Goal: Entertainment & Leisure: Consume media (video, audio)

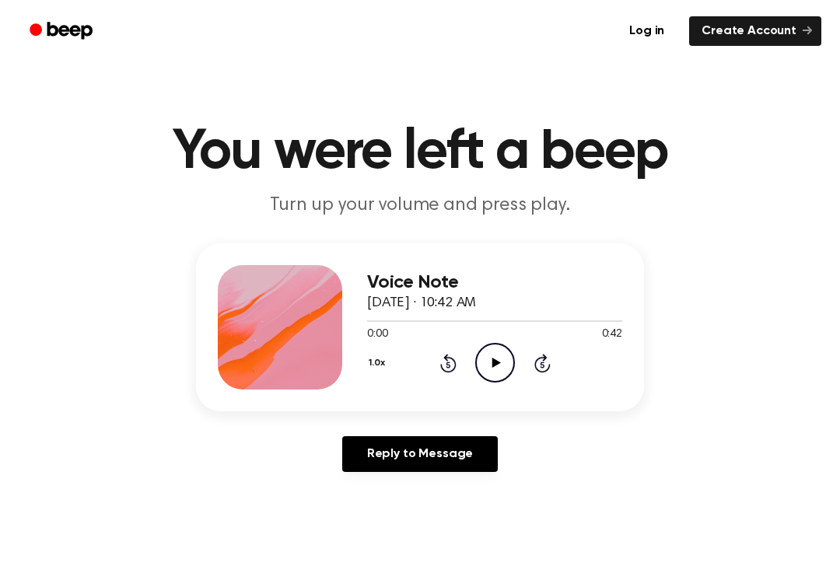
click at [495, 360] on icon "Play Audio" at bounding box center [495, 363] width 40 height 40
click at [505, 360] on icon "Pause Audio" at bounding box center [495, 363] width 40 height 40
click at [448, 373] on icon at bounding box center [448, 363] width 16 height 19
click at [455, 370] on icon "Rewind 5 seconds" at bounding box center [448, 363] width 17 height 20
click at [496, 369] on icon "Play Audio" at bounding box center [495, 363] width 40 height 40
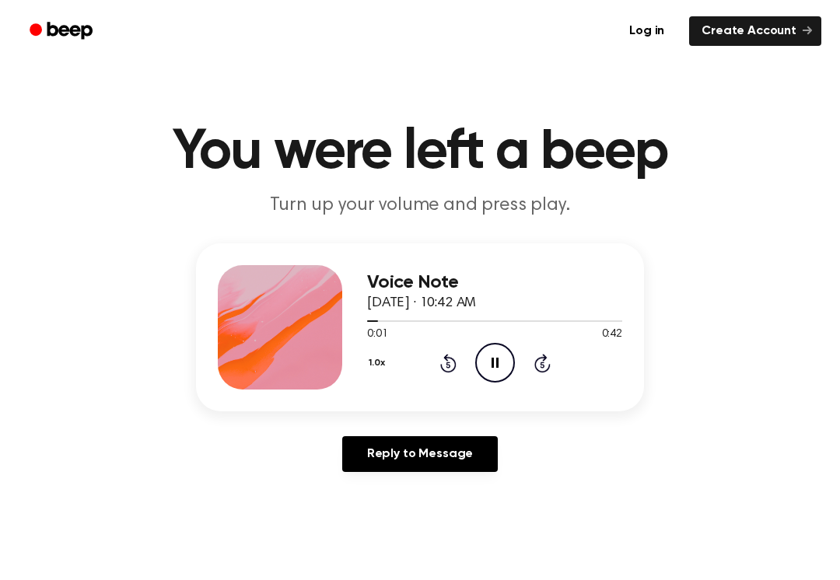
click at [489, 365] on icon "Pause Audio" at bounding box center [495, 363] width 40 height 40
click at [506, 363] on icon "Play Audio" at bounding box center [495, 363] width 40 height 40
click at [493, 363] on icon at bounding box center [495, 363] width 7 height 10
click at [507, 371] on icon "Play Audio" at bounding box center [495, 363] width 40 height 40
click at [455, 367] on icon at bounding box center [448, 363] width 16 height 19
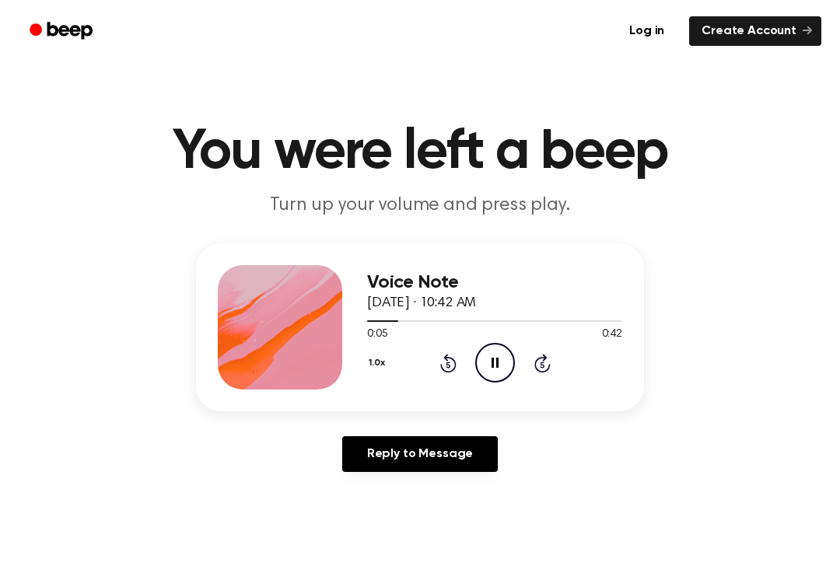
click at [456, 369] on icon "Rewind 5 seconds" at bounding box center [448, 363] width 17 height 20
click at [456, 368] on icon at bounding box center [448, 363] width 16 height 19
click at [450, 372] on icon at bounding box center [448, 363] width 16 height 19
click at [514, 368] on circle at bounding box center [495, 363] width 38 height 38
click at [495, 370] on icon "Play Audio" at bounding box center [495, 363] width 40 height 40
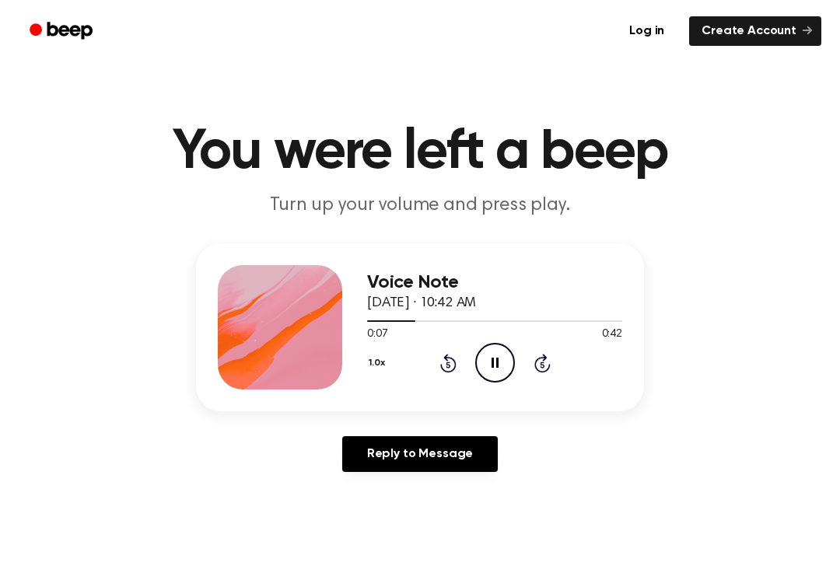
click at [510, 356] on icon "Pause Audio" at bounding box center [495, 363] width 40 height 40
click at [498, 355] on icon "Play Audio" at bounding box center [495, 363] width 40 height 40
click at [451, 363] on icon "Rewind 5 seconds" at bounding box center [448, 363] width 17 height 20
click at [448, 357] on icon at bounding box center [448, 363] width 16 height 19
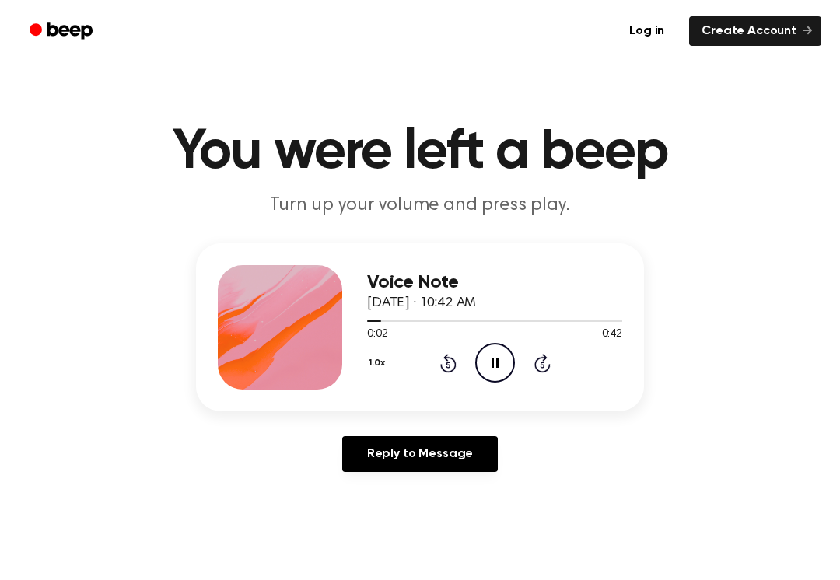
click at [446, 362] on icon "Rewind 5 seconds" at bounding box center [448, 363] width 17 height 20
click at [451, 357] on icon "Rewind 5 seconds" at bounding box center [448, 363] width 17 height 20
click at [452, 358] on icon at bounding box center [448, 363] width 16 height 19
click at [508, 345] on icon "Pause Audio" at bounding box center [495, 363] width 40 height 40
click at [486, 367] on icon "Play Audio" at bounding box center [495, 363] width 40 height 40
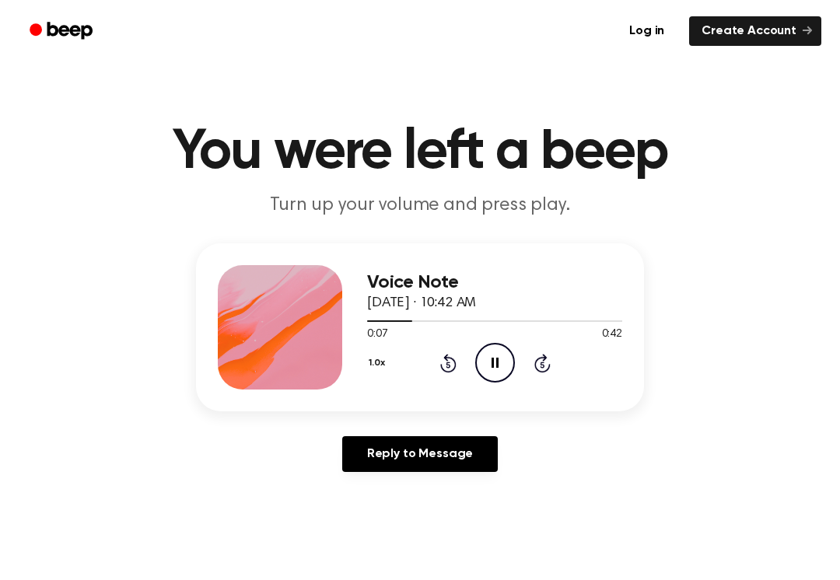
click at [490, 365] on icon "Pause Audio" at bounding box center [495, 363] width 40 height 40
click at [464, 354] on div "1.0x Rewind 5 seconds Play Audio Skip 5 seconds" at bounding box center [494, 363] width 255 height 40
click at [446, 363] on icon "Rewind 5 seconds" at bounding box center [448, 363] width 17 height 20
click at [495, 357] on icon "Play Audio" at bounding box center [495, 363] width 40 height 40
click at [506, 372] on icon "Pause Audio" at bounding box center [495, 363] width 40 height 40
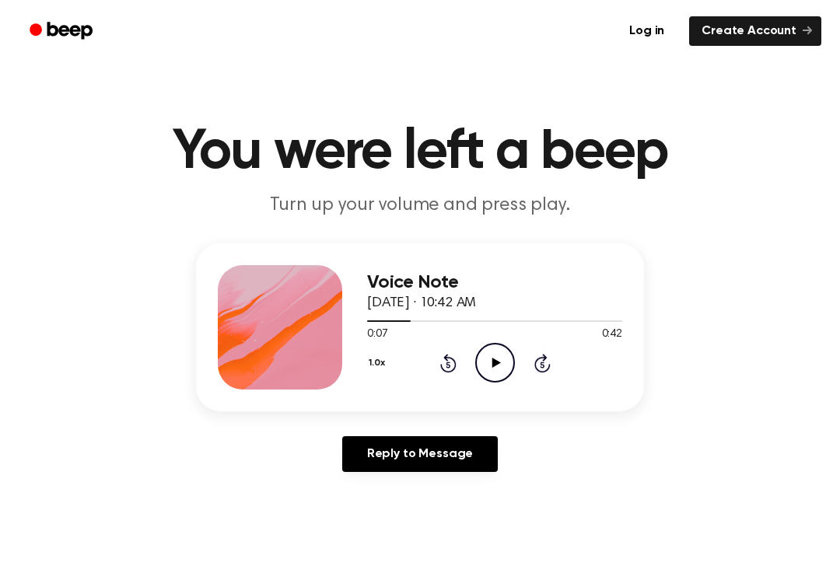
click at [502, 349] on icon "Play Audio" at bounding box center [495, 363] width 40 height 40
click at [500, 359] on icon "Pause Audio" at bounding box center [495, 363] width 40 height 40
click at [500, 357] on icon "Play Audio" at bounding box center [495, 363] width 40 height 40
click at [497, 354] on icon "Pause Audio" at bounding box center [495, 363] width 40 height 40
click at [482, 363] on icon "Play Audio" at bounding box center [495, 363] width 40 height 40
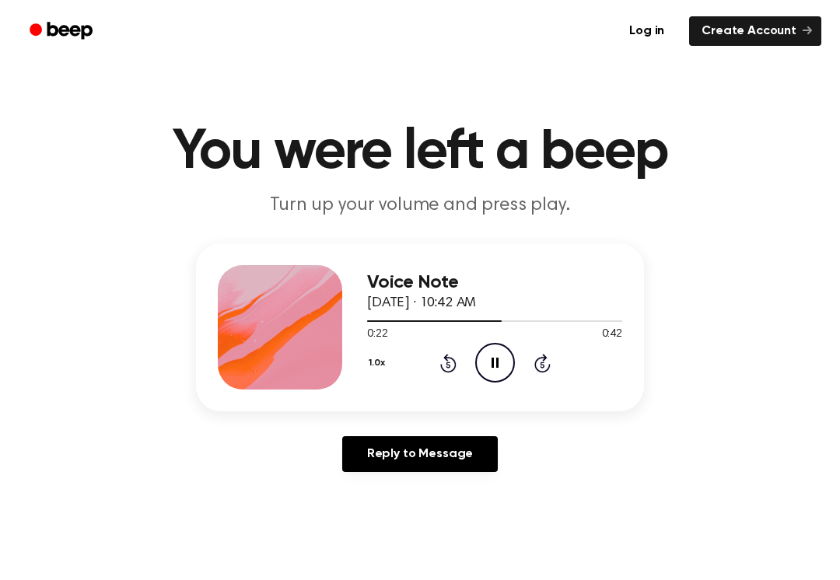
click at [469, 357] on div "1.0x Rewind 5 seconds Pause Audio Skip 5 seconds" at bounding box center [494, 363] width 255 height 40
click at [500, 358] on icon "Pause Audio" at bounding box center [495, 363] width 40 height 40
click at [493, 367] on icon at bounding box center [496, 363] width 9 height 10
click at [493, 357] on icon "Pause Audio" at bounding box center [495, 363] width 40 height 40
click at [502, 363] on icon "Play Audio" at bounding box center [495, 363] width 40 height 40
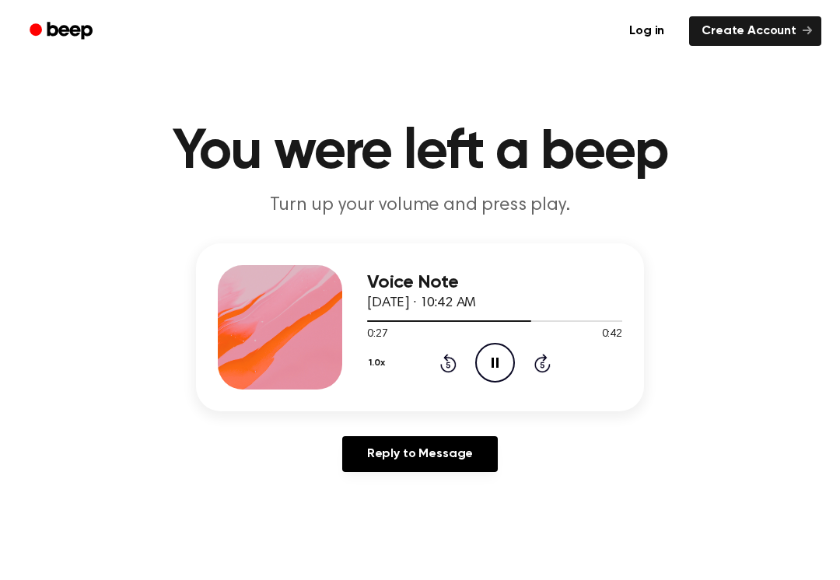
click at [508, 363] on icon "Pause Audio" at bounding box center [495, 363] width 40 height 40
click at [440, 363] on icon "Rewind 5 seconds" at bounding box center [448, 363] width 17 height 20
click at [503, 369] on icon "Play Audio" at bounding box center [495, 363] width 40 height 40
click at [468, 357] on div "1.0x Rewind 5 seconds Pause Audio Skip 5 seconds" at bounding box center [494, 363] width 255 height 40
click at [492, 358] on icon at bounding box center [495, 363] width 7 height 10
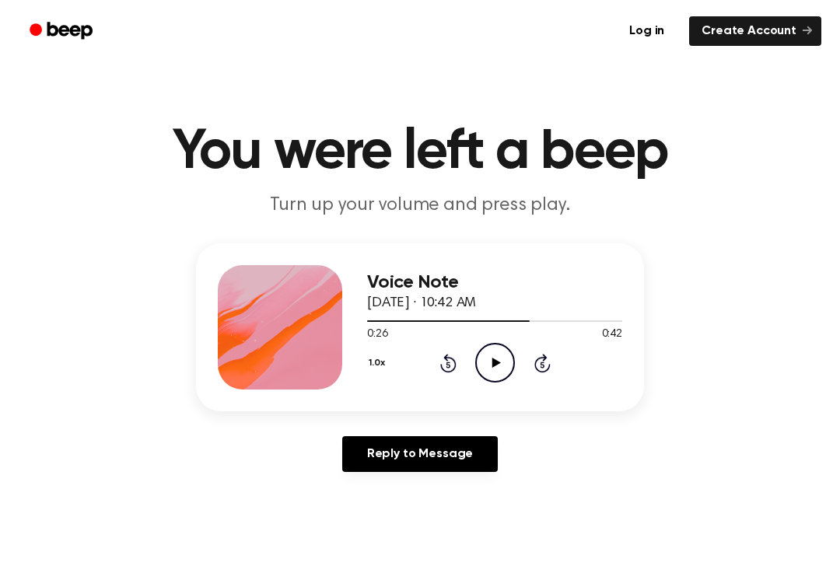
click at [496, 383] on div "Voice Note [DATE] · 10:42 AM 0:26 0:42 Your browser does not support the [objec…" at bounding box center [494, 327] width 255 height 125
click at [492, 357] on icon "Play Audio" at bounding box center [495, 363] width 40 height 40
click at [496, 367] on icon at bounding box center [495, 363] width 7 height 10
click at [497, 342] on div "0:27 0:42" at bounding box center [494, 335] width 255 height 16
click at [494, 367] on icon at bounding box center [496, 363] width 9 height 10
